Goal: Task Accomplishment & Management: Manage account settings

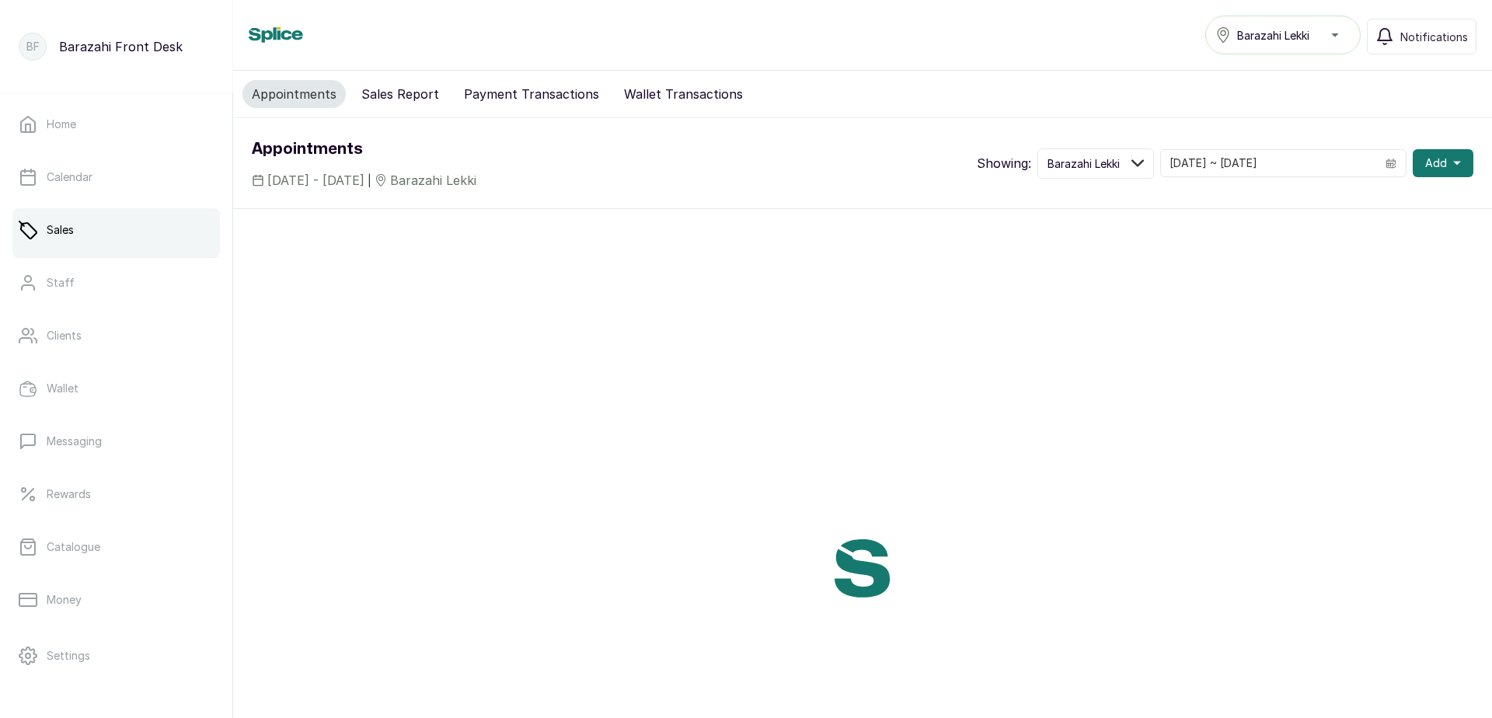
click at [71, 232] on p "Sales" at bounding box center [60, 230] width 27 height 16
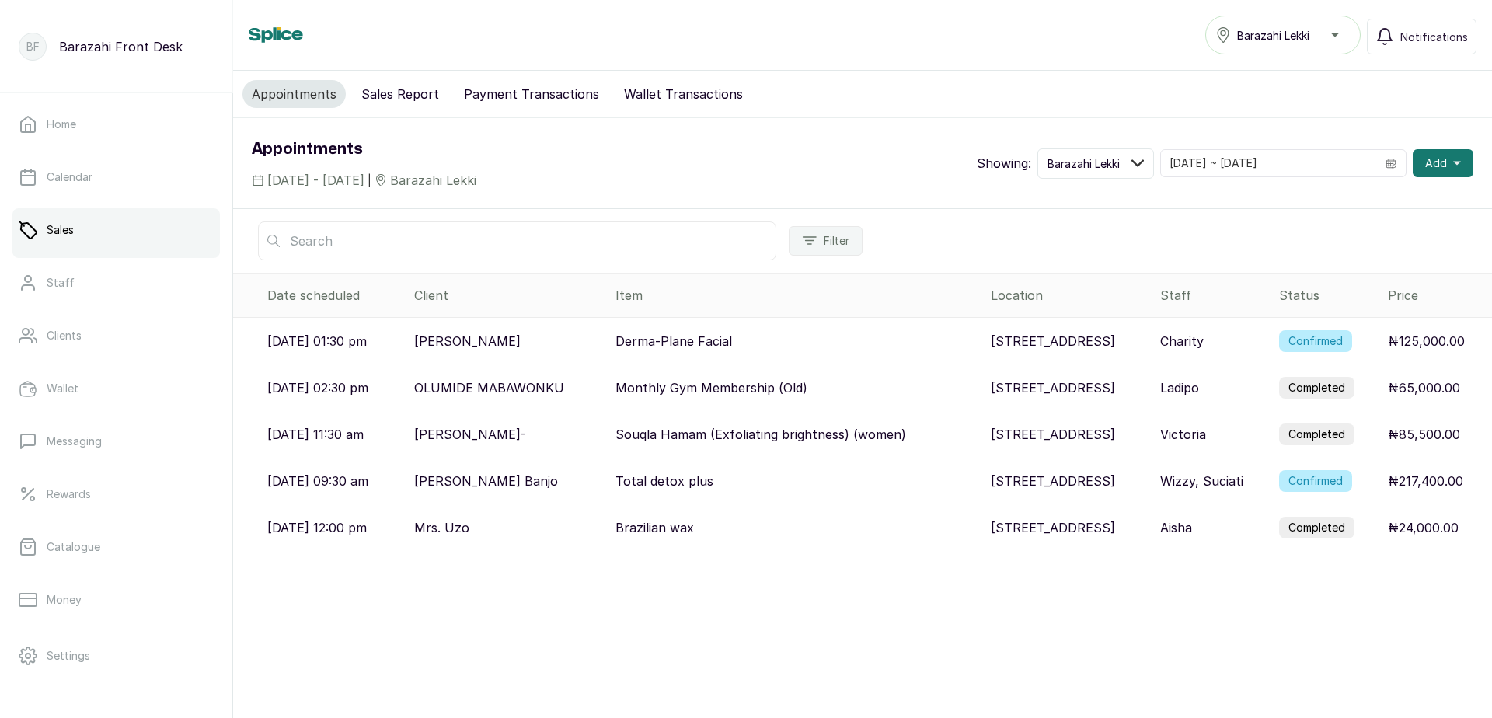
click at [1315, 518] on label "Completed" at bounding box center [1316, 528] width 75 height 22
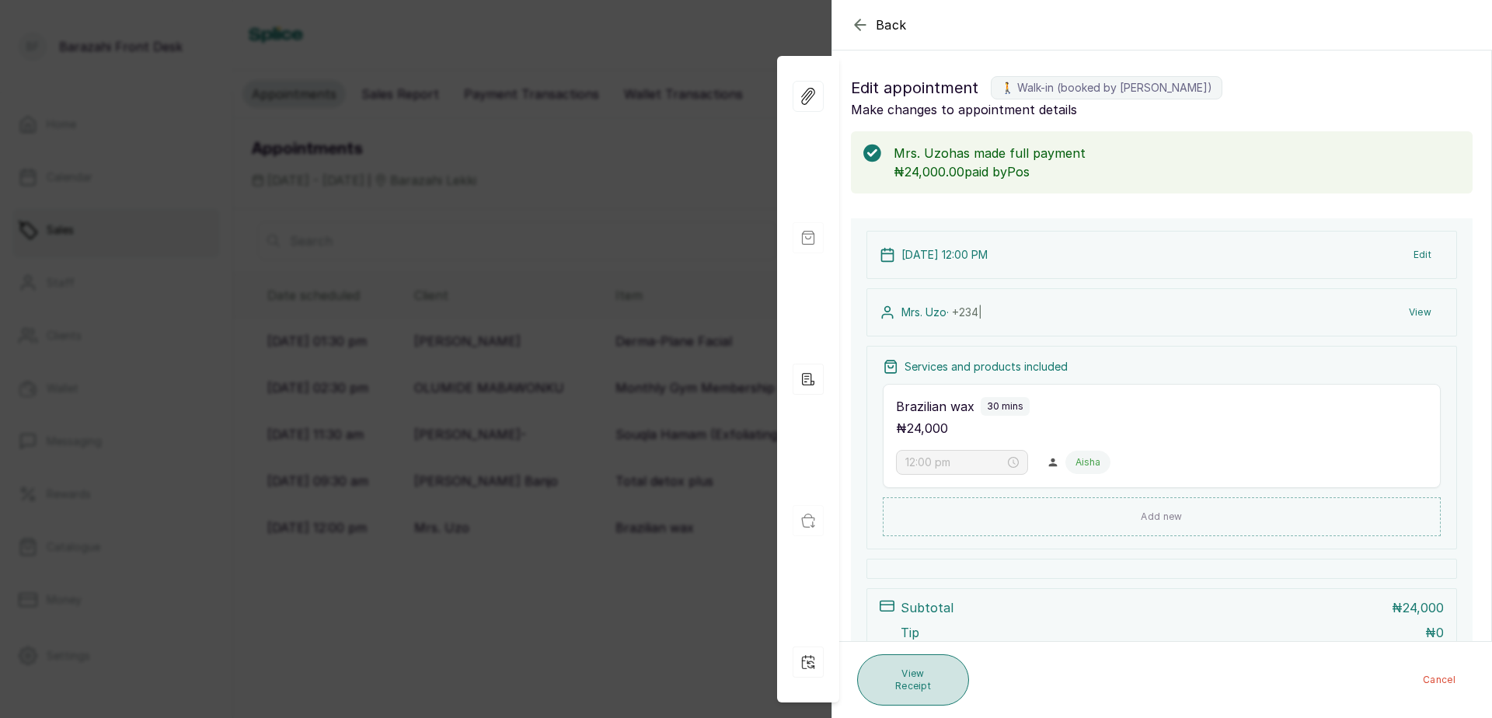
click at [908, 693] on button "View Receipt" at bounding box center [913, 679] width 112 height 51
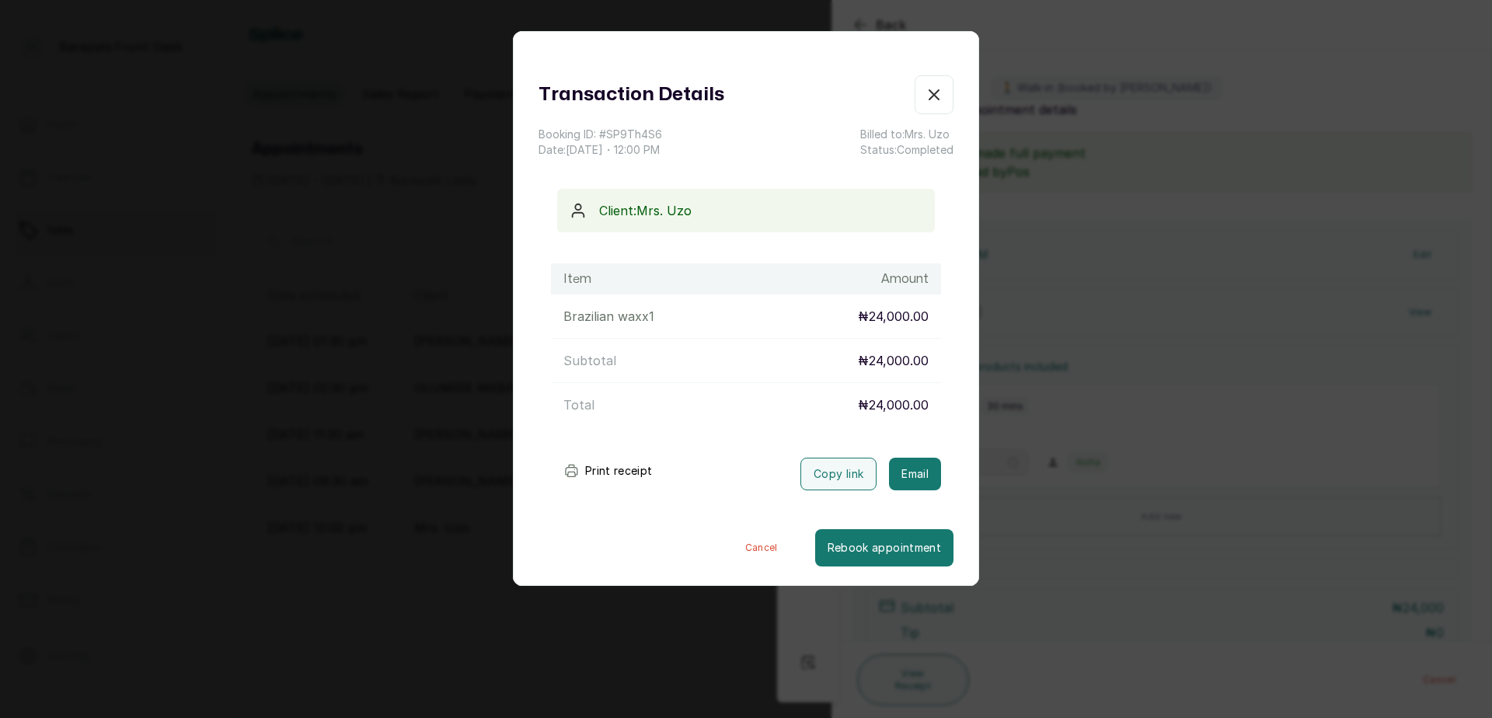
click at [634, 467] on button "Print receipt" at bounding box center [608, 470] width 114 height 31
click at [705, 616] on div "Transaction Details Booking ID: # SP9Th4S6 Date: [DATE] ・ 12:00 PM Billed to: M…" at bounding box center [746, 359] width 1492 height 718
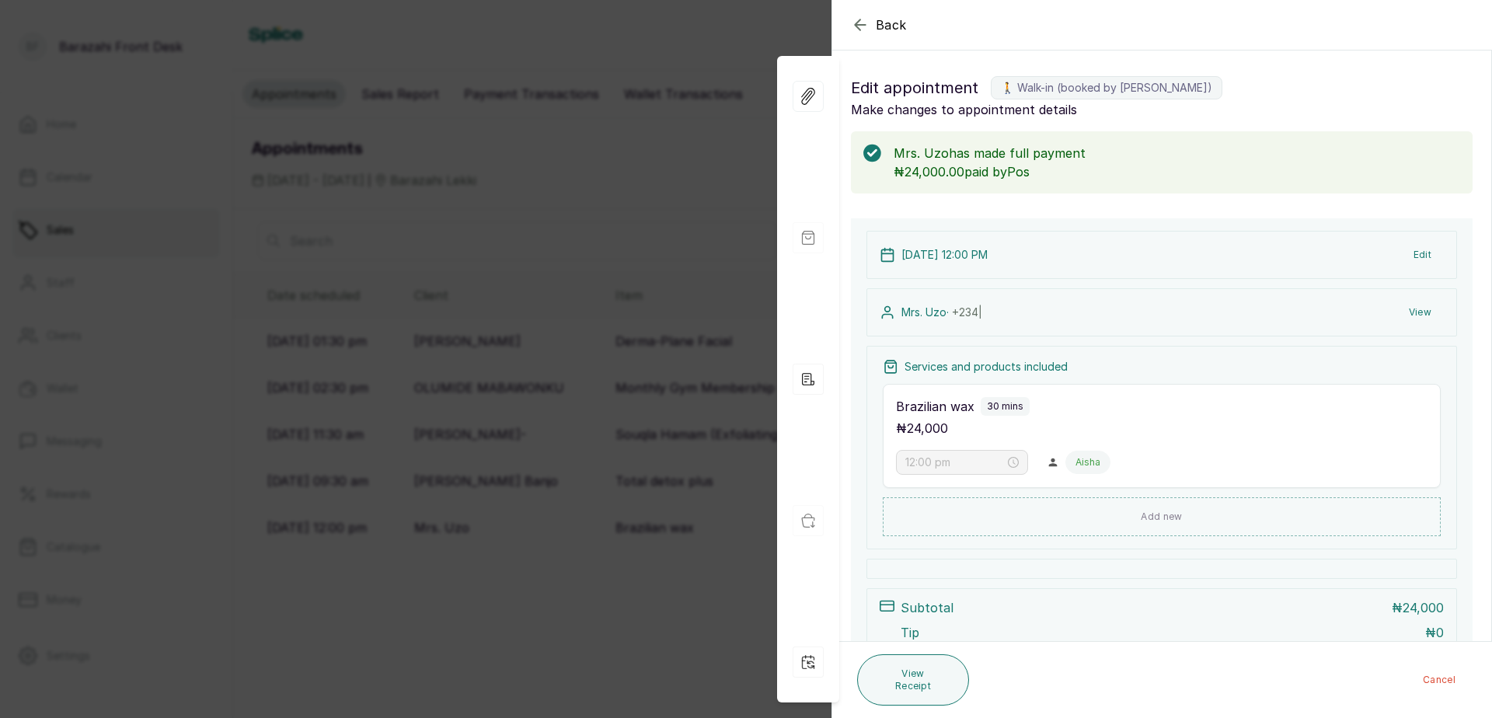
click at [704, 615] on div "Back Appointment Details Edit appointment 🚶 Walk-in (booked by [PERSON_NAME]) M…" at bounding box center [746, 359] width 1492 height 718
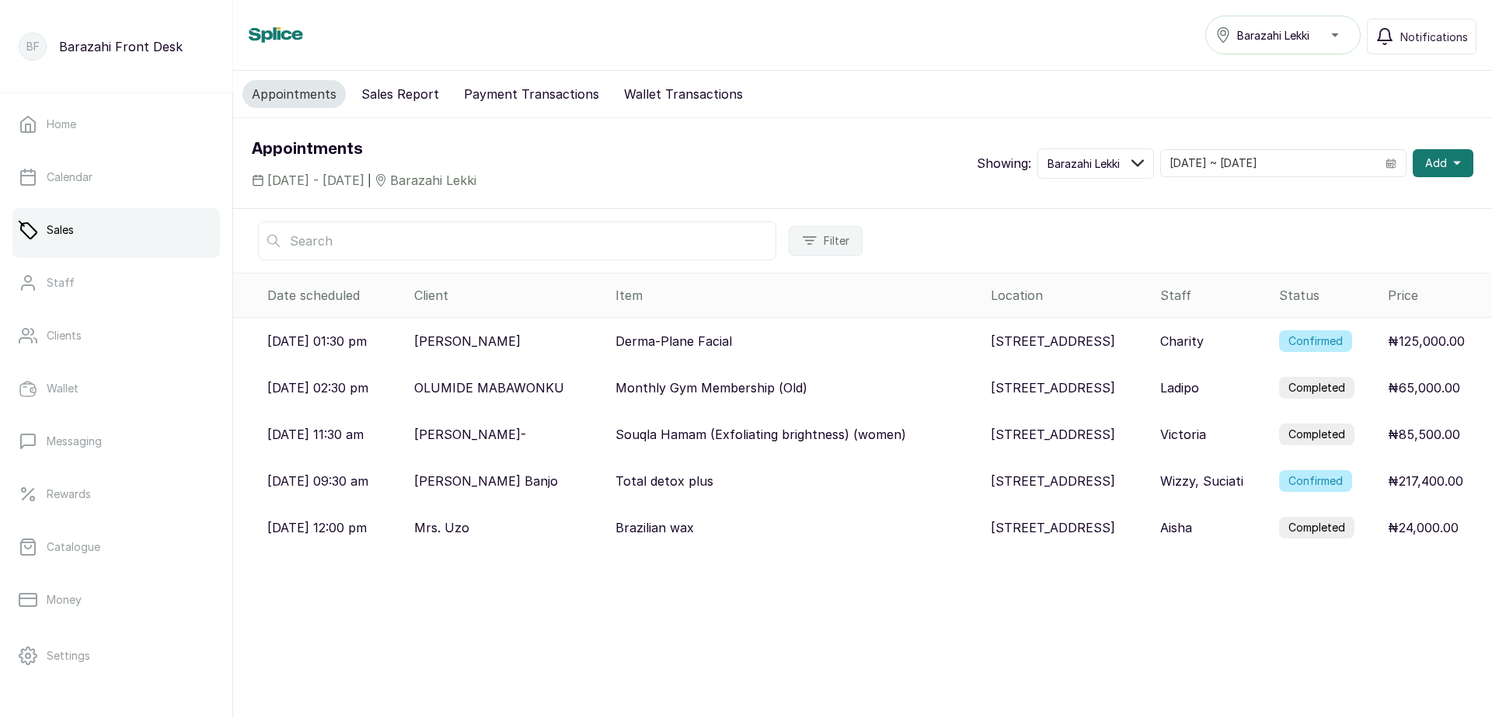
click at [1320, 438] on label "Completed" at bounding box center [1316, 435] width 75 height 22
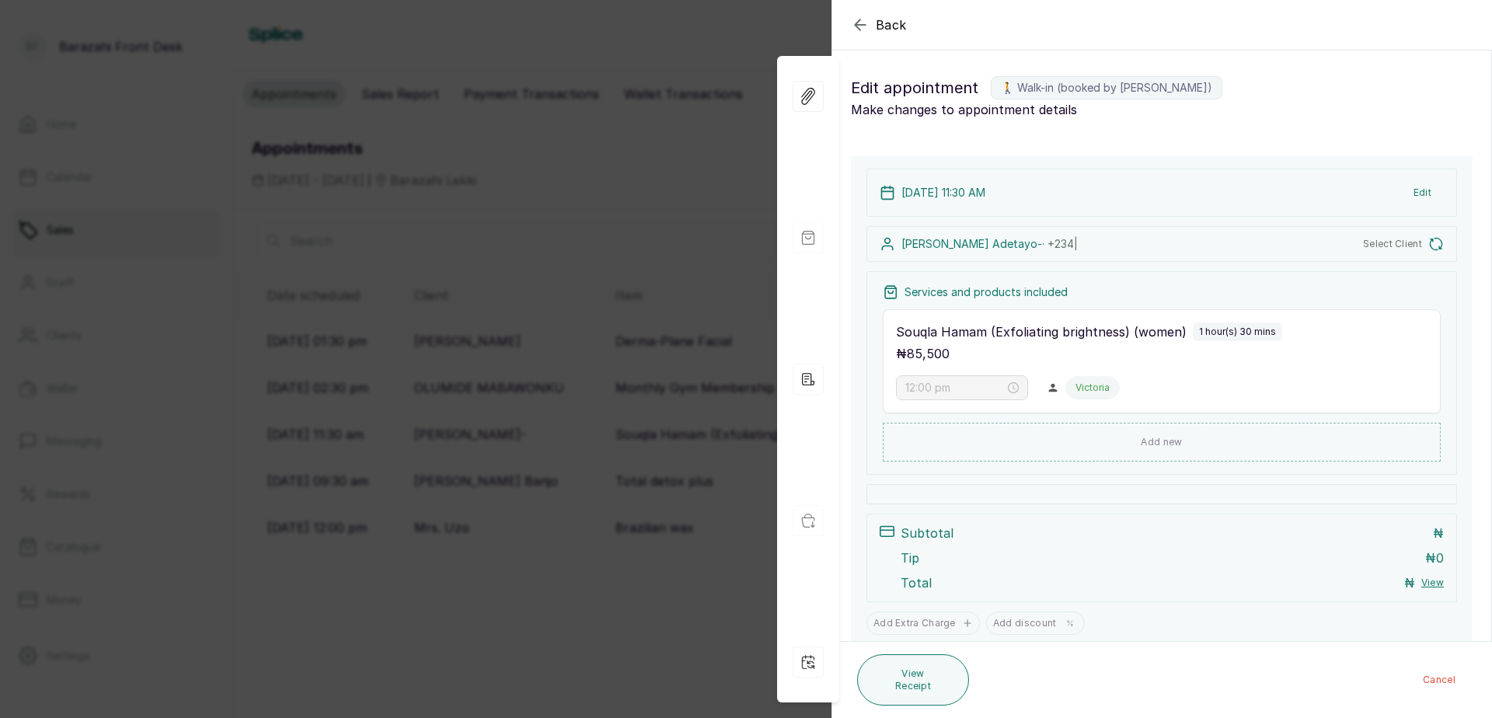
type input "11:30 am"
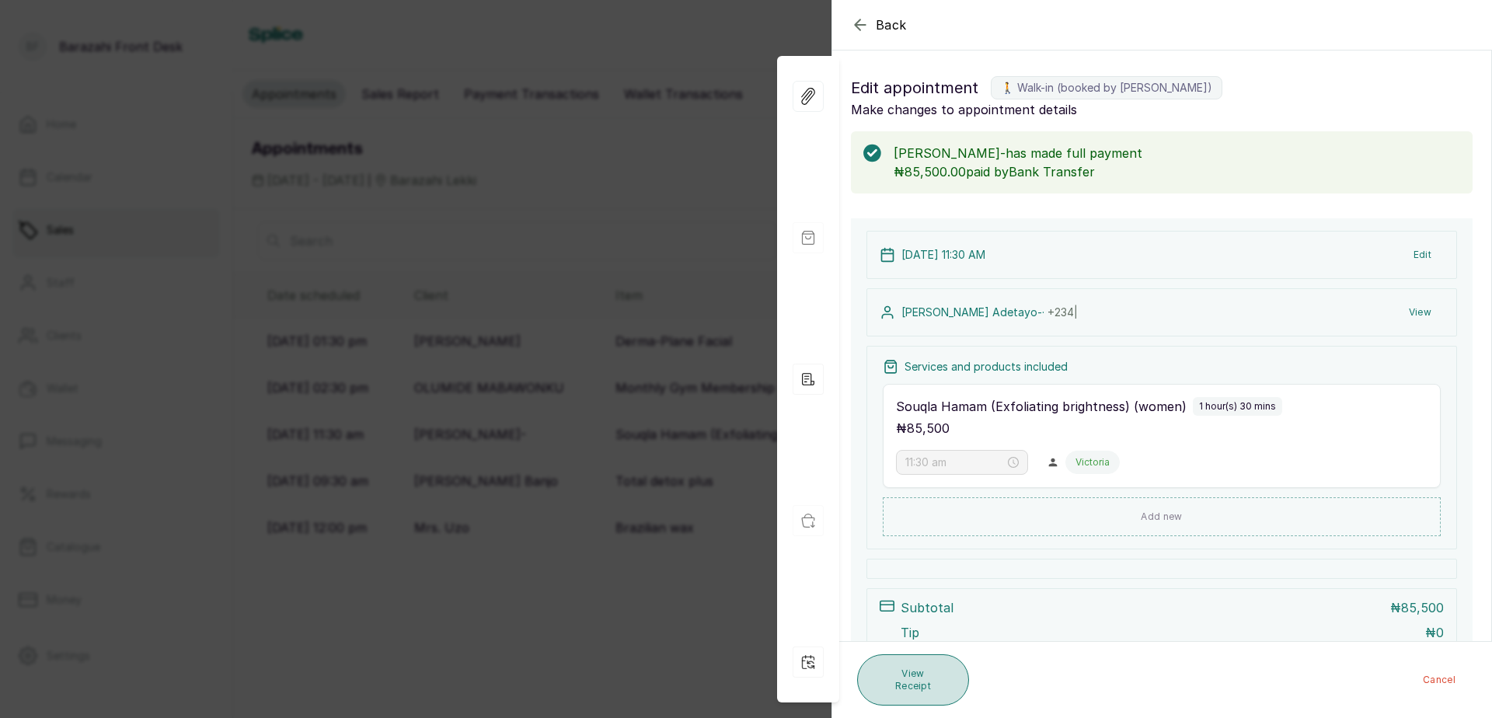
click at [927, 673] on button "View Receipt" at bounding box center [913, 679] width 112 height 51
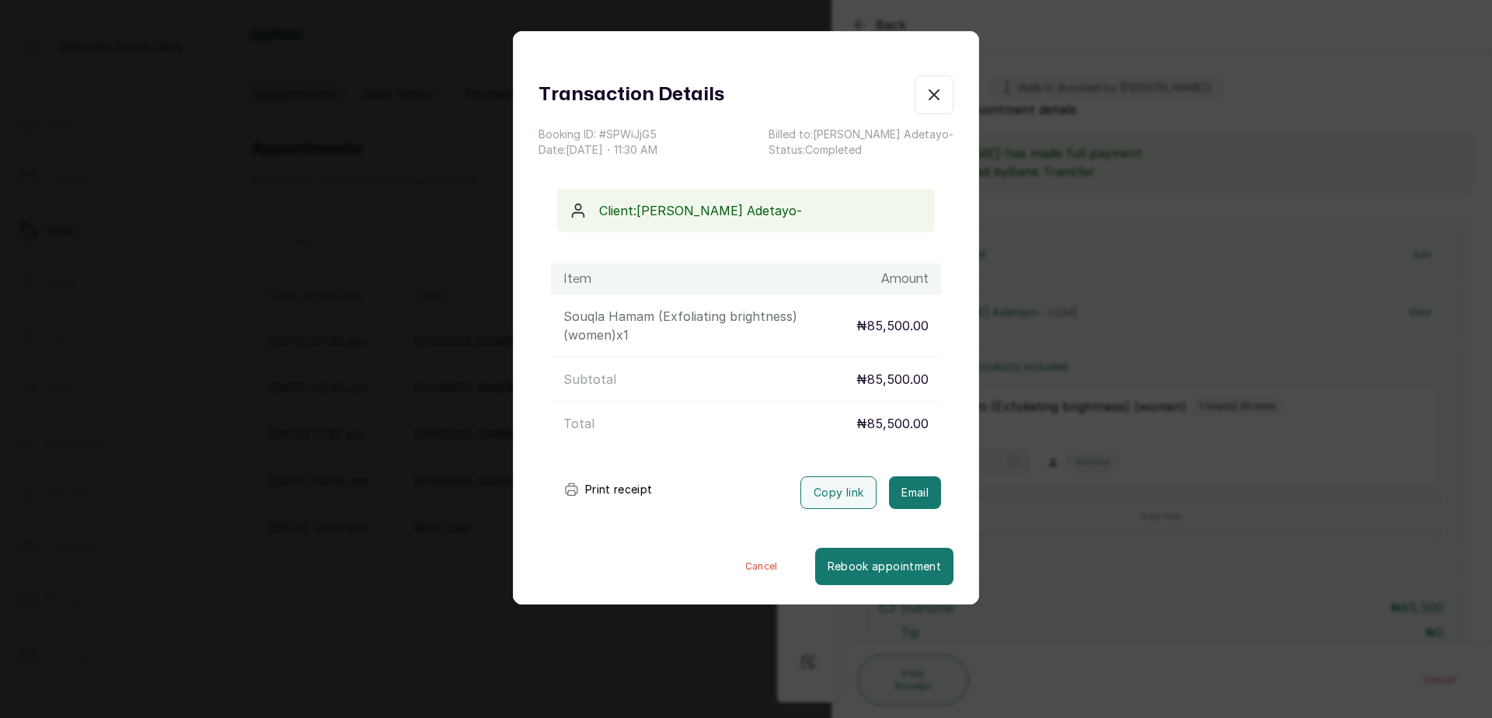
click at [642, 494] on button "Print receipt" at bounding box center [608, 489] width 114 height 31
click at [692, 640] on div "Transaction Details Booking ID: # SPWiJjG5 Date: [DATE] ・ 11:30 AM Billed to: […" at bounding box center [746, 359] width 1492 height 718
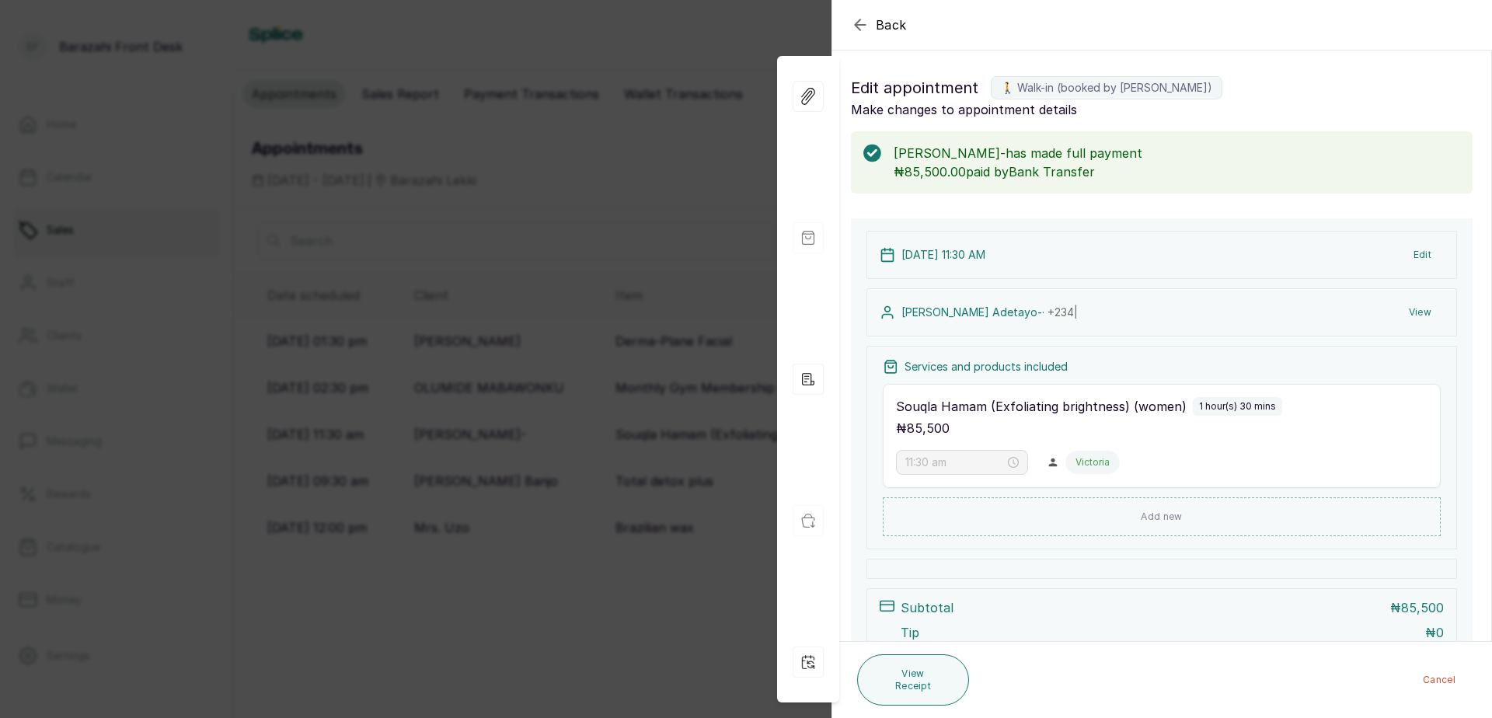
click at [656, 605] on div "Back Appointment Details Edit appointment 🚶 Walk-in (booked by [PERSON_NAME]) M…" at bounding box center [746, 359] width 1492 height 718
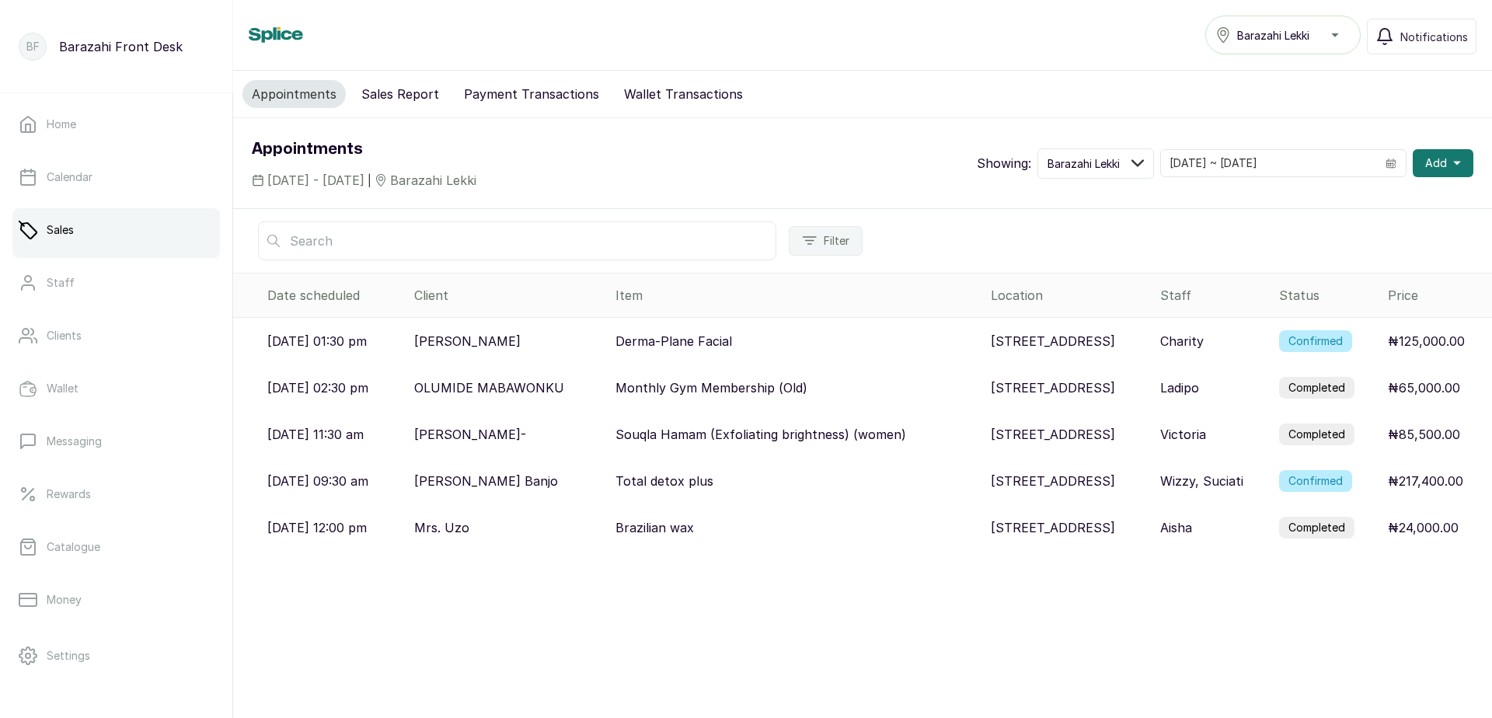
click at [1312, 393] on label "Completed" at bounding box center [1316, 388] width 75 height 22
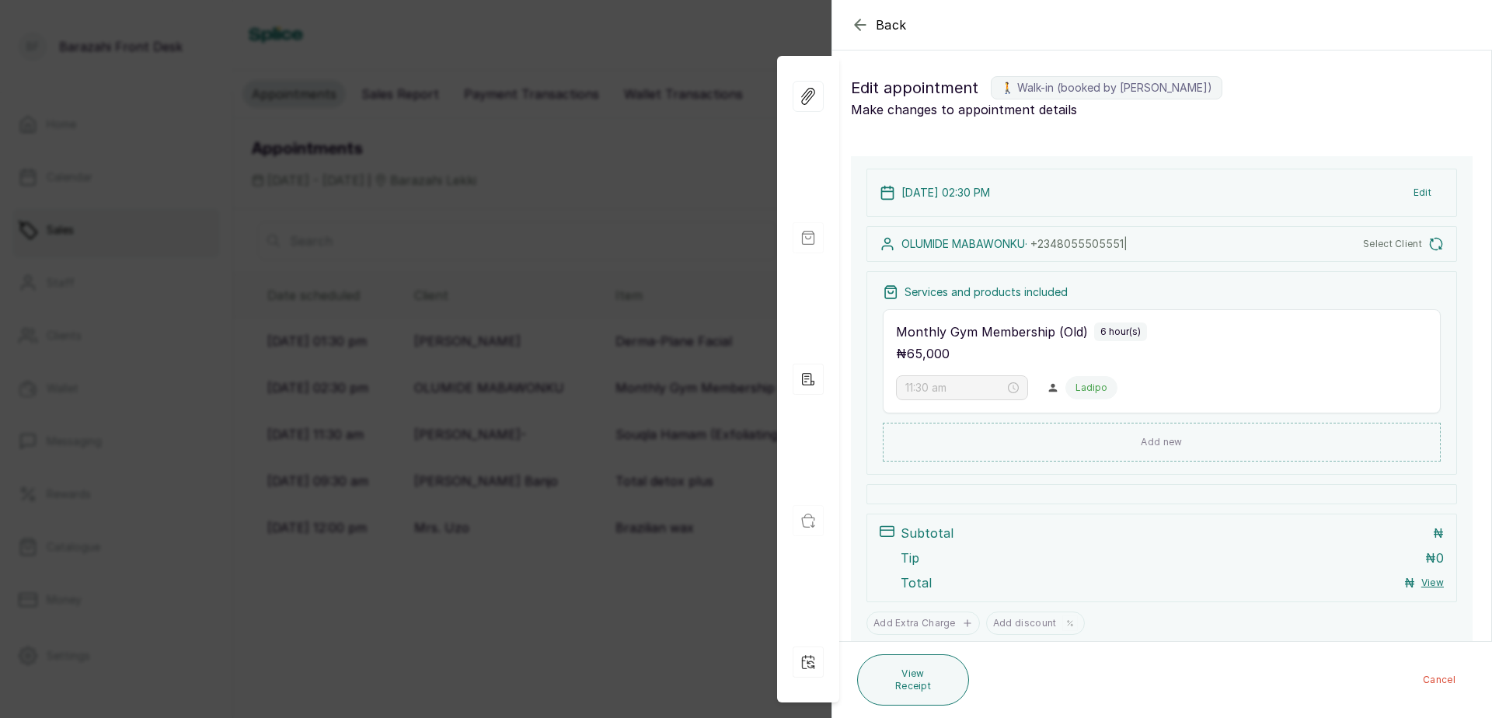
type input "2:30 pm"
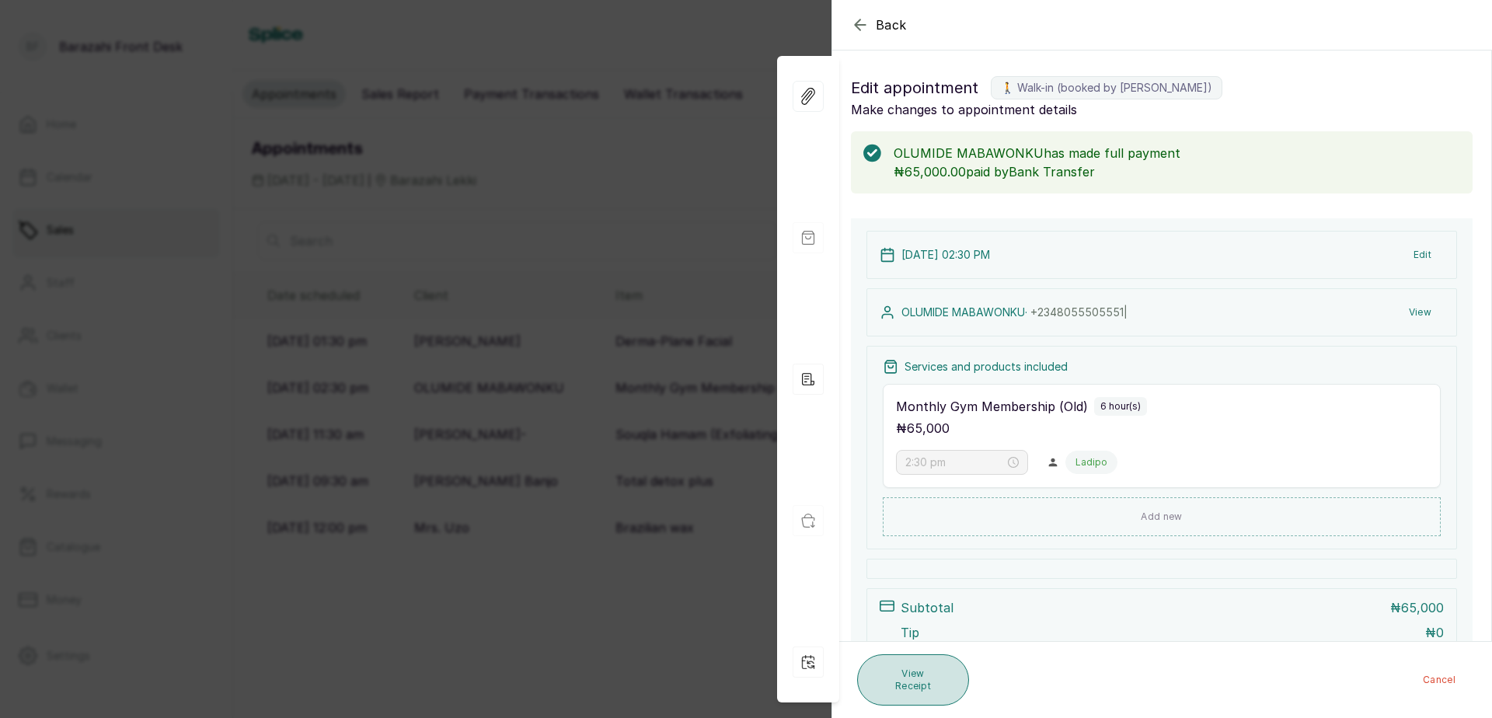
click at [873, 681] on button "View Receipt" at bounding box center [913, 679] width 112 height 51
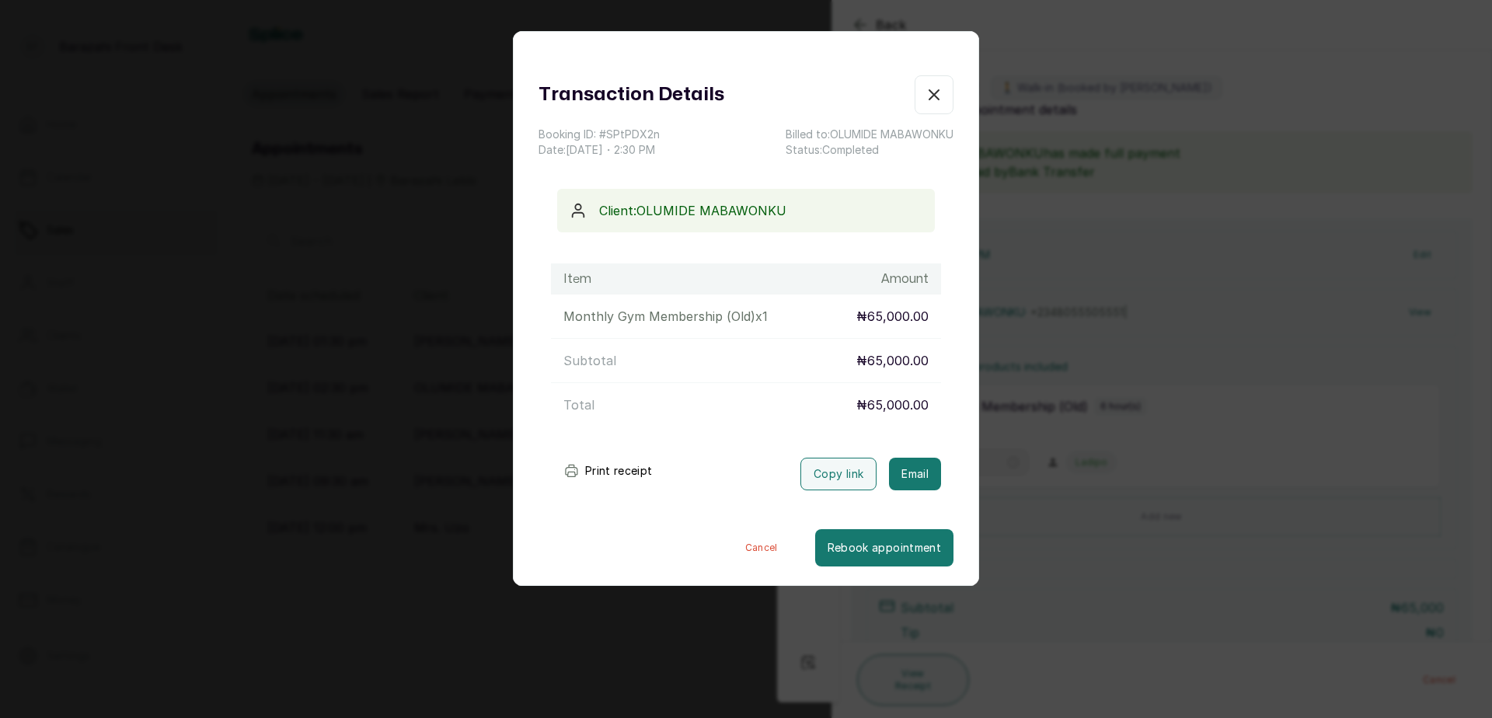
click at [617, 473] on button "Print receipt" at bounding box center [608, 470] width 114 height 31
click at [628, 647] on div "Transaction Details Booking ID: # SPtPDX2n Date: [DATE] ・ 2:30 PM Billed to: OL…" at bounding box center [746, 359] width 1492 height 718
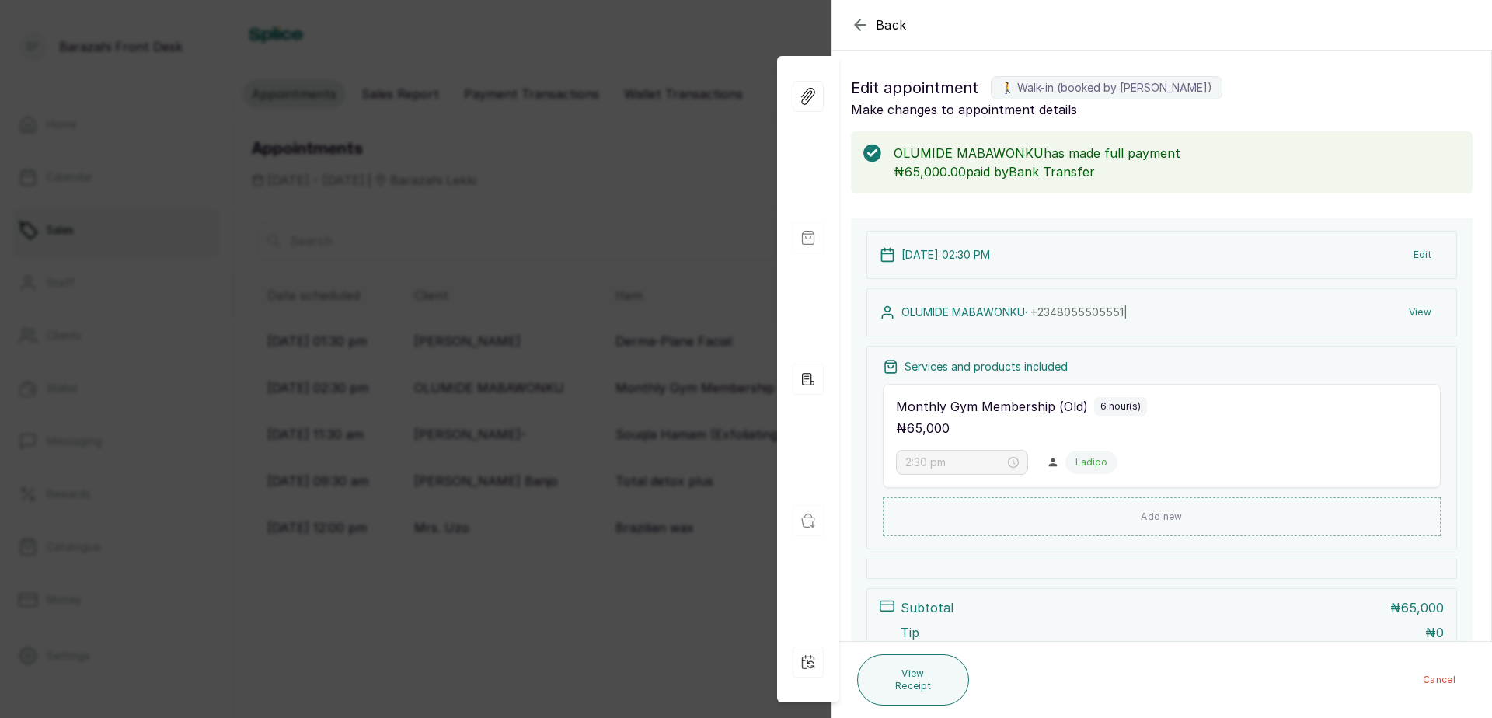
click at [633, 637] on div "Back Appointment Details Edit appointment 🚶 Walk-in (booked by [PERSON_NAME]) M…" at bounding box center [746, 359] width 1492 height 718
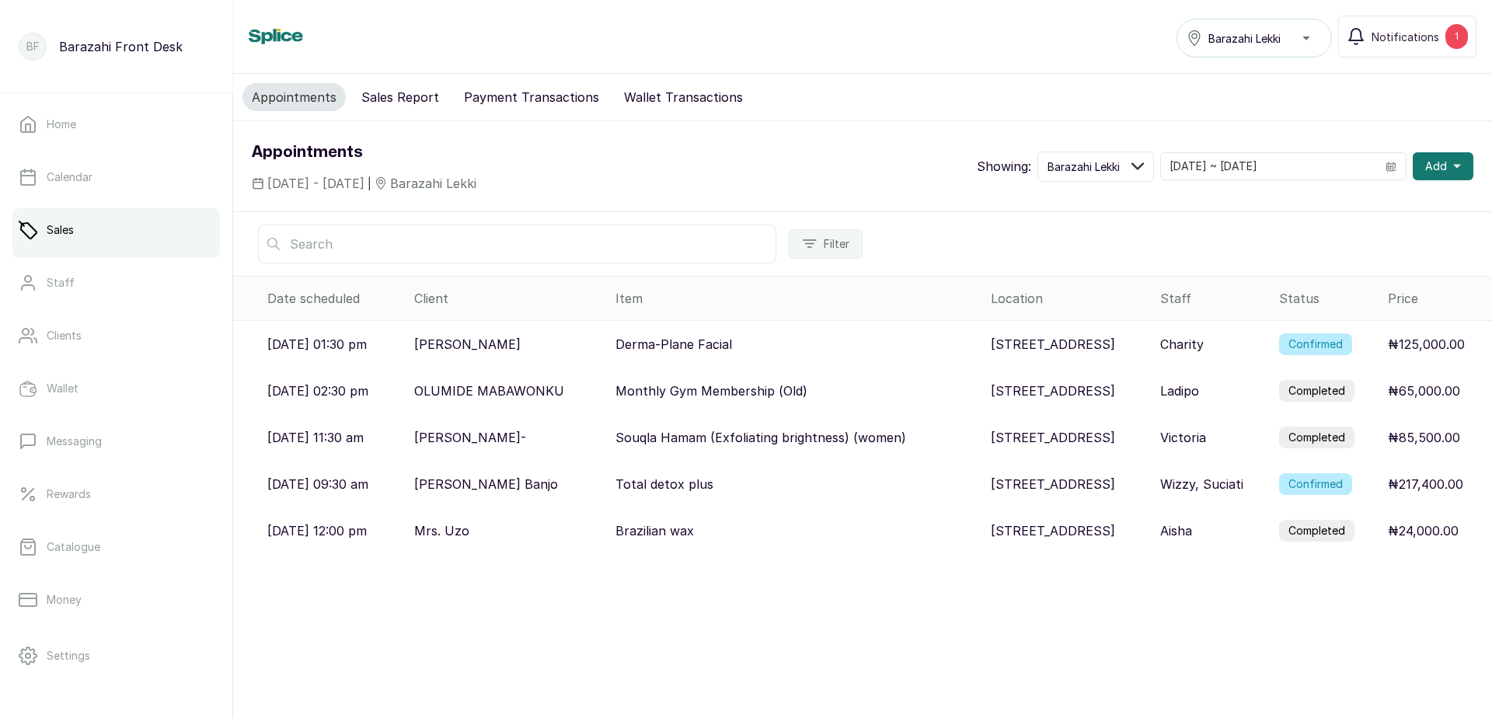
drag, startPoint x: 1330, startPoint y: 358, endPoint x: 1334, endPoint y: 344, distance: 15.3
click at [1330, 352] on td "Confirmed" at bounding box center [1327, 344] width 109 height 47
click at [1334, 344] on label "Confirmed" at bounding box center [1315, 344] width 73 height 22
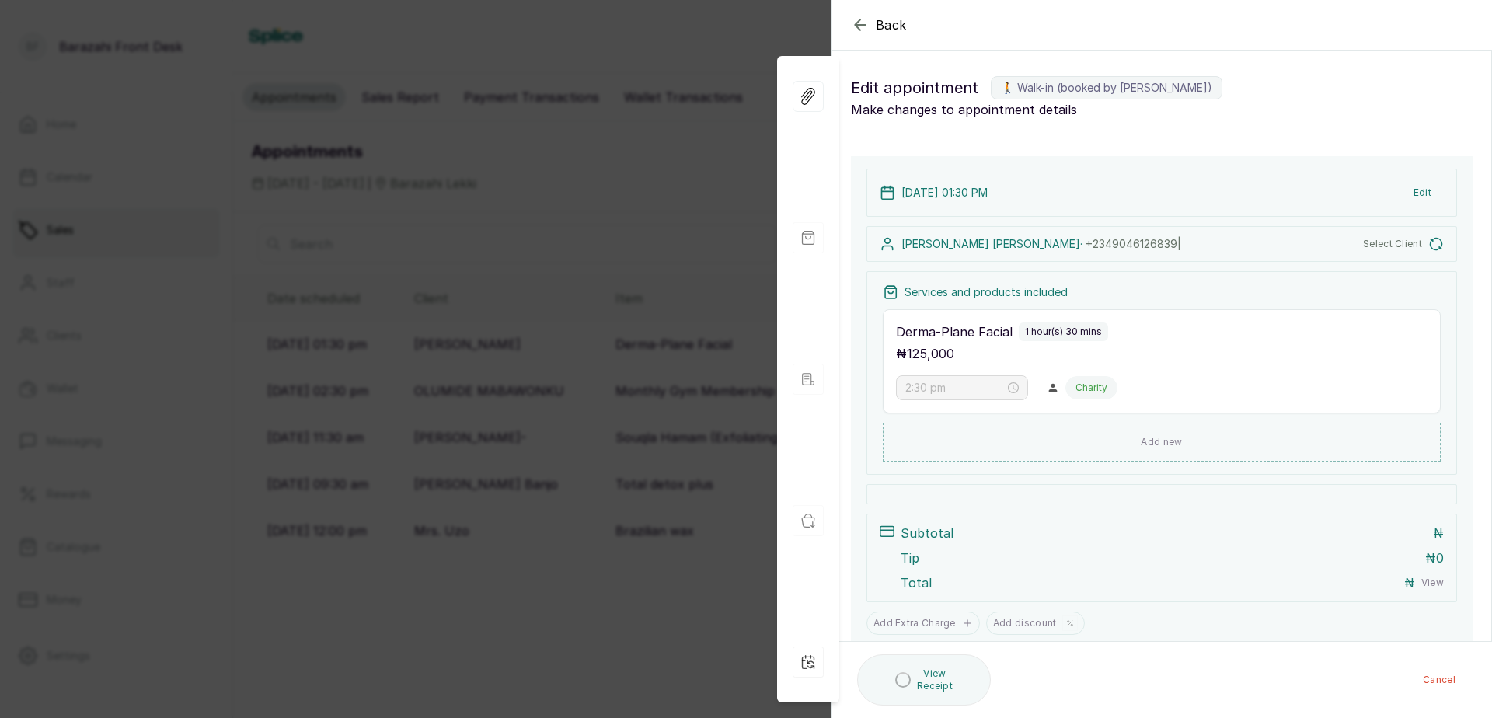
type input "1:30 pm"
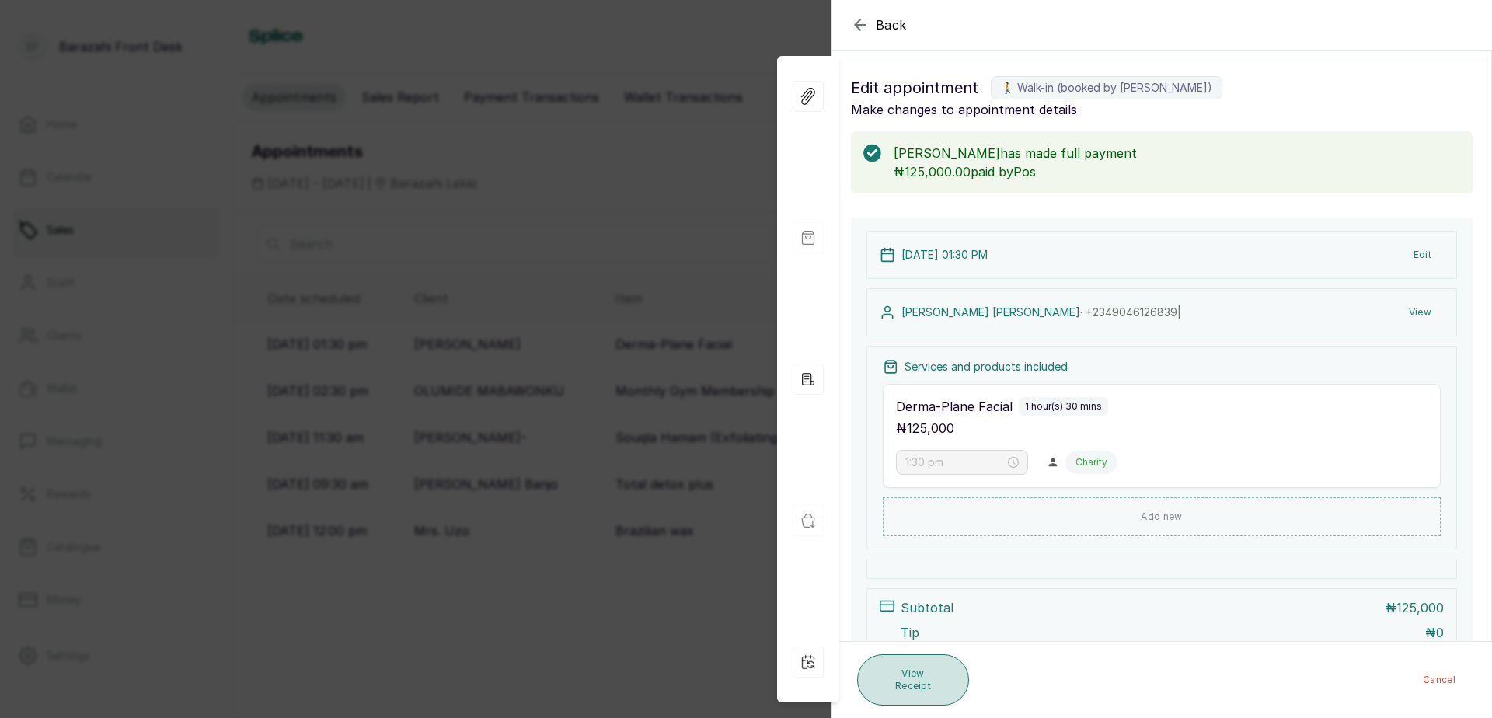
click at [912, 673] on button "View Receipt" at bounding box center [913, 679] width 112 height 51
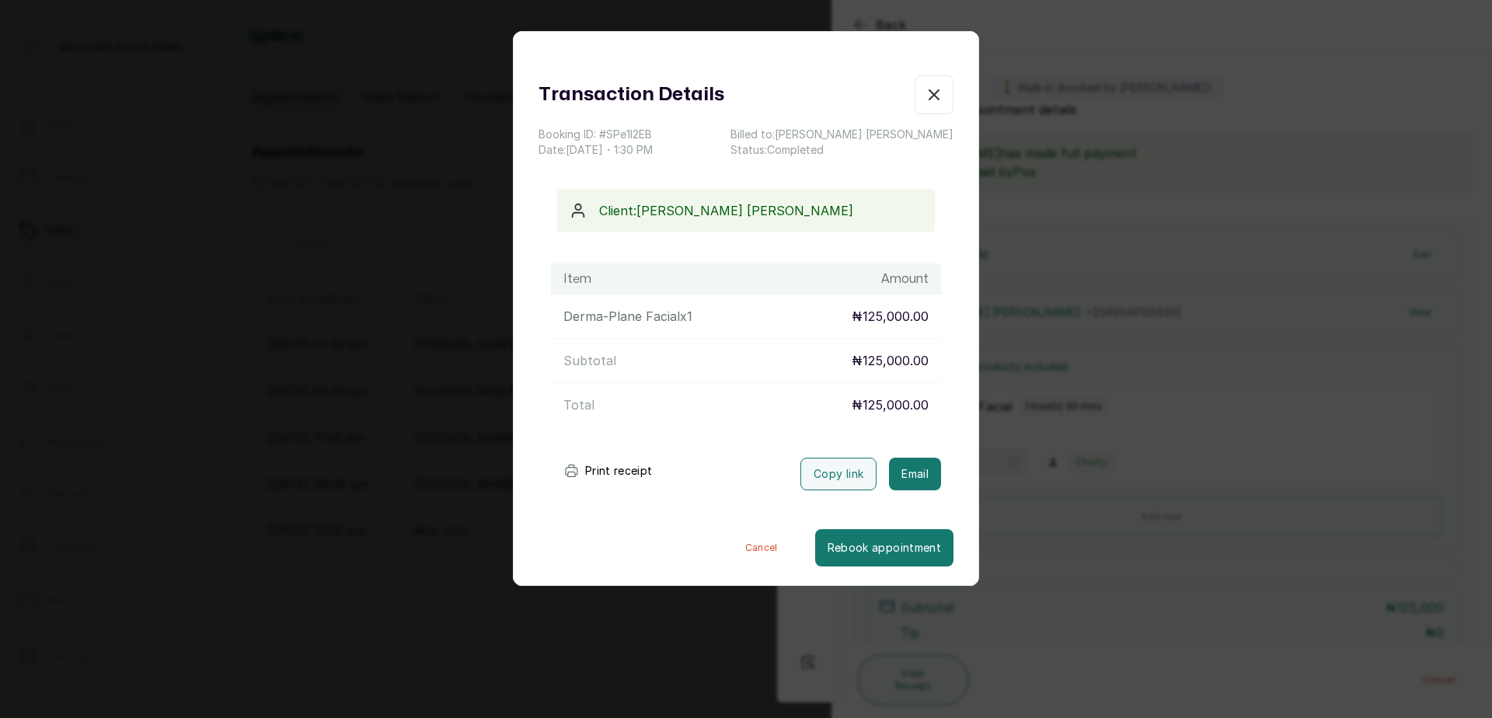
click at [633, 468] on button "Print receipt" at bounding box center [608, 470] width 114 height 31
